Goal: Book appointment/travel/reservation

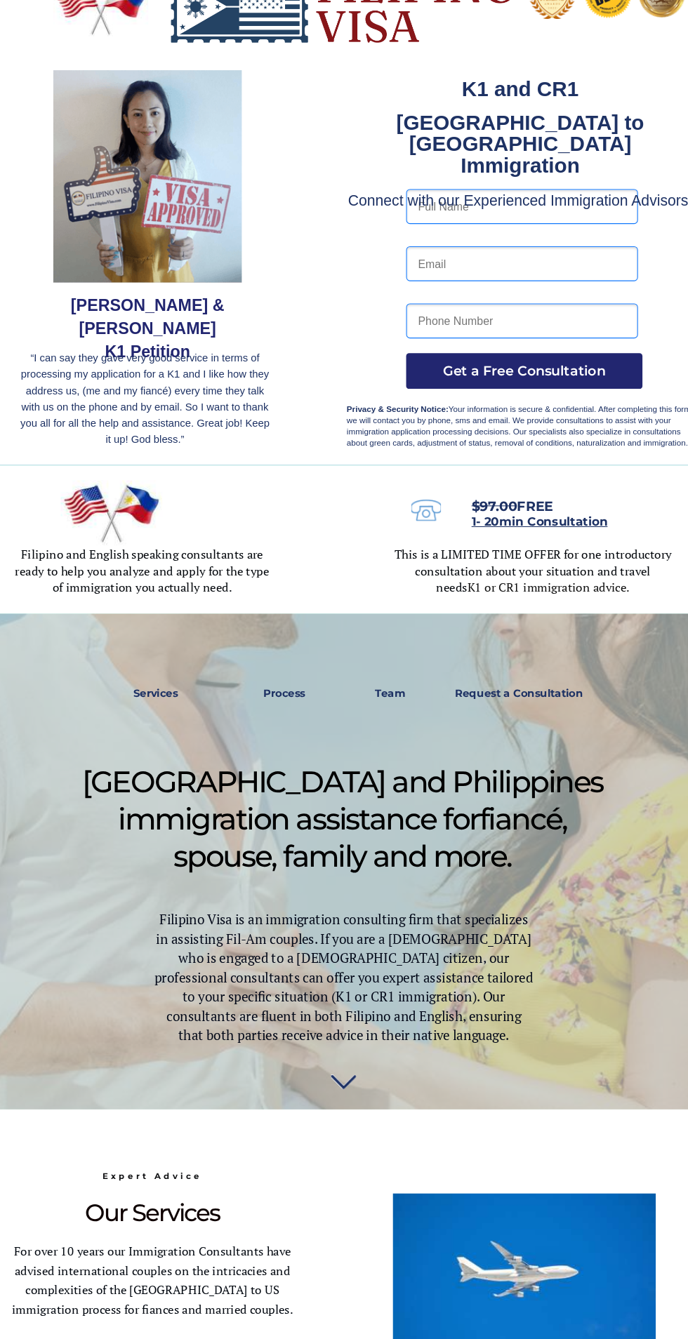
scroll to position [4, 0]
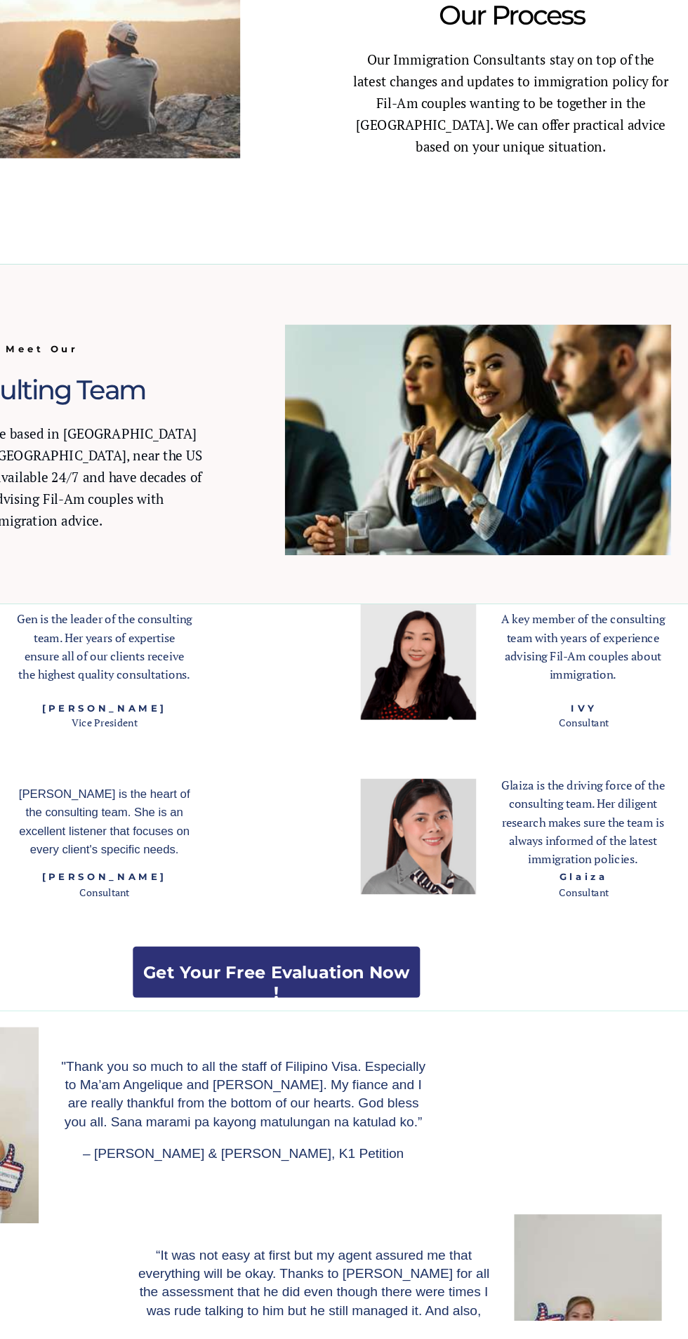
scroll to position [1200, 0]
